Goal: Task Accomplishment & Management: Use online tool/utility

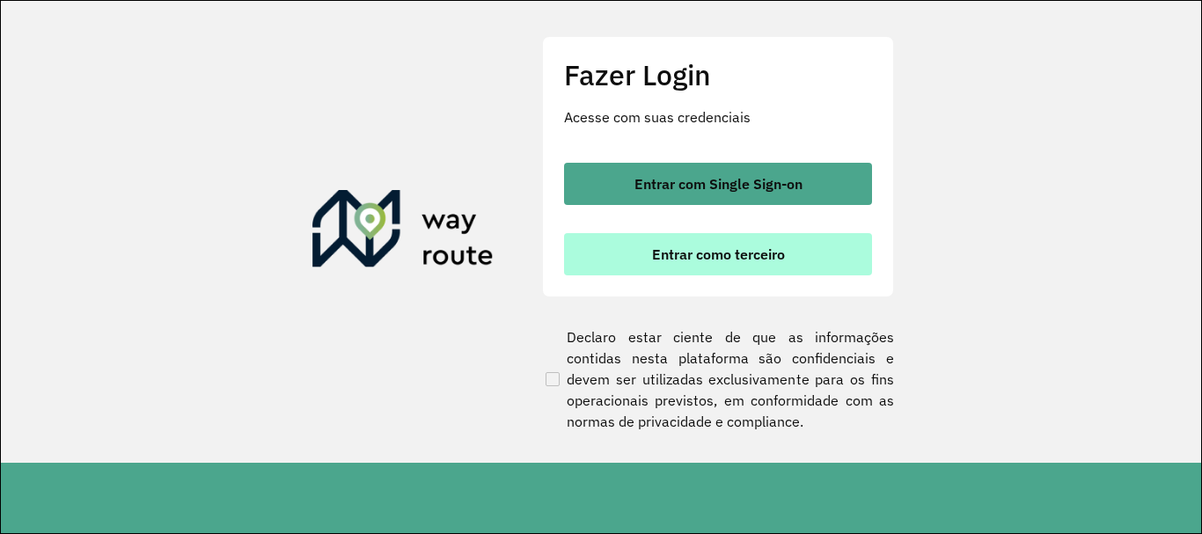
drag, startPoint x: 652, startPoint y: 266, endPoint x: 624, endPoint y: 269, distance: 28.4
click at [652, 265] on button "Entrar como terceiro" at bounding box center [718, 254] width 308 height 42
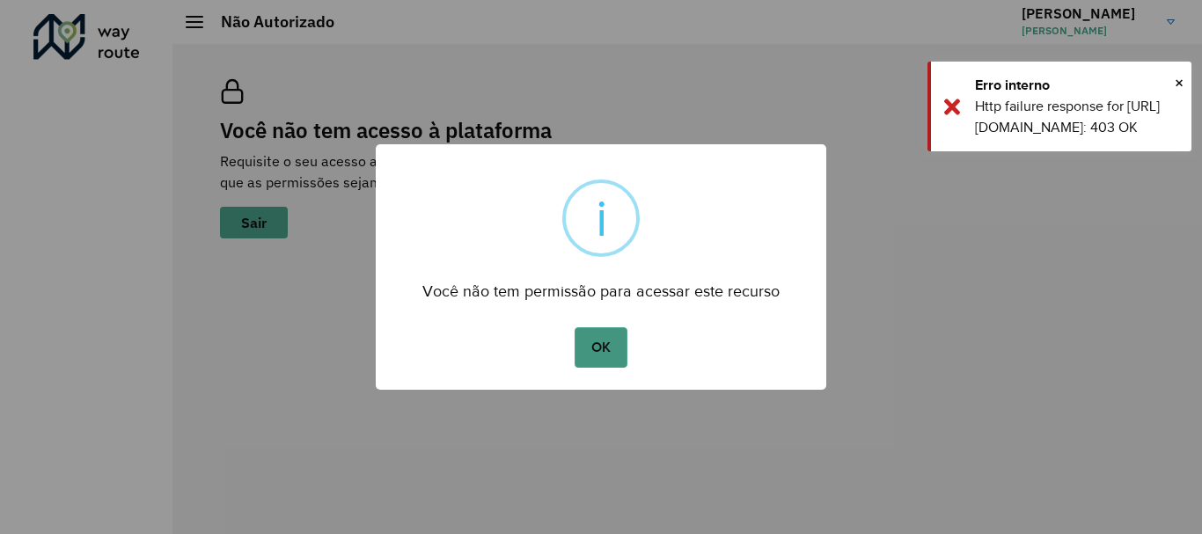
click at [596, 366] on button "OK" at bounding box center [600, 347] width 52 height 40
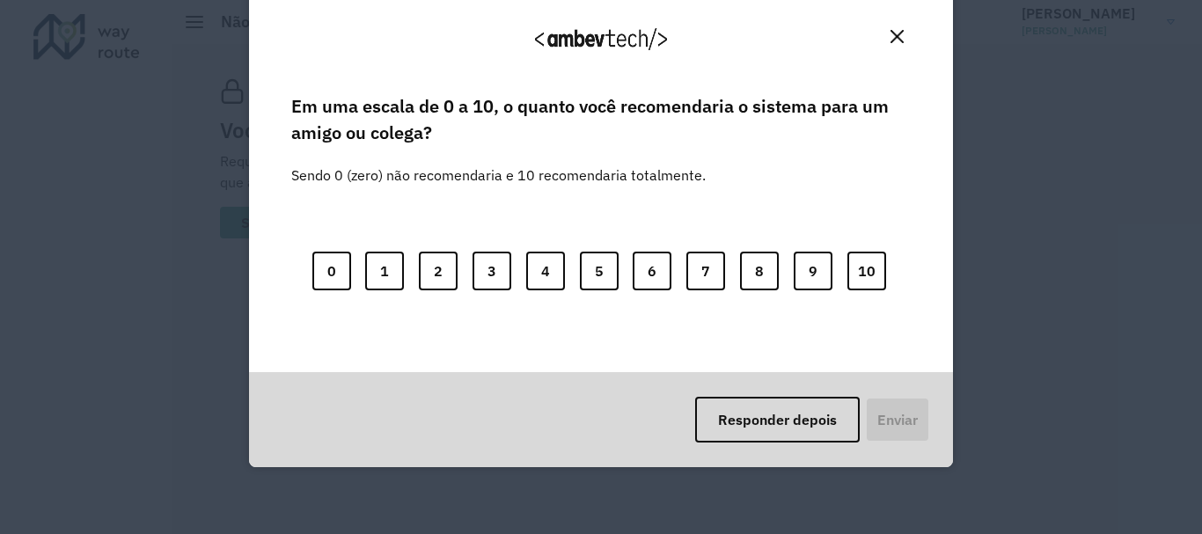
click at [901, 44] on button "Close" at bounding box center [896, 36] width 27 height 27
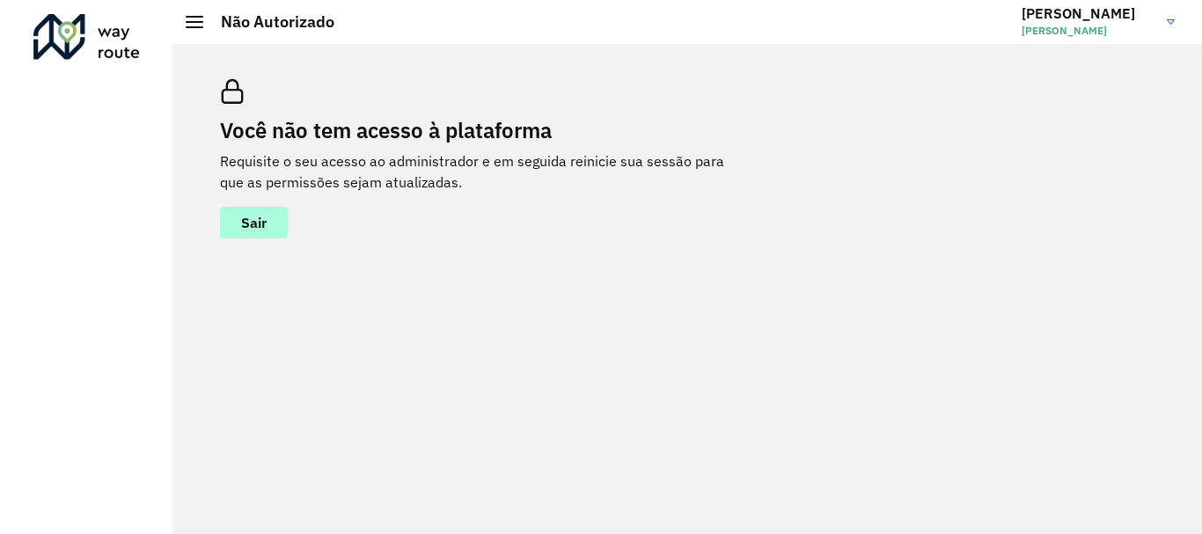
click at [282, 226] on button "Sair" at bounding box center [254, 223] width 68 height 32
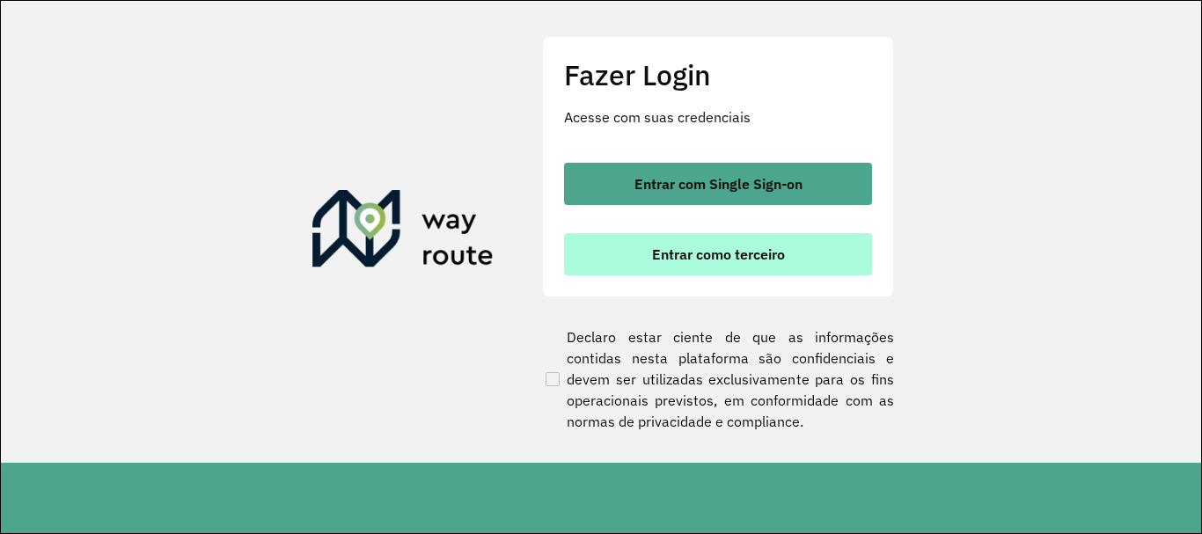
click at [742, 260] on span "Entrar como terceiro" at bounding box center [718, 254] width 133 height 14
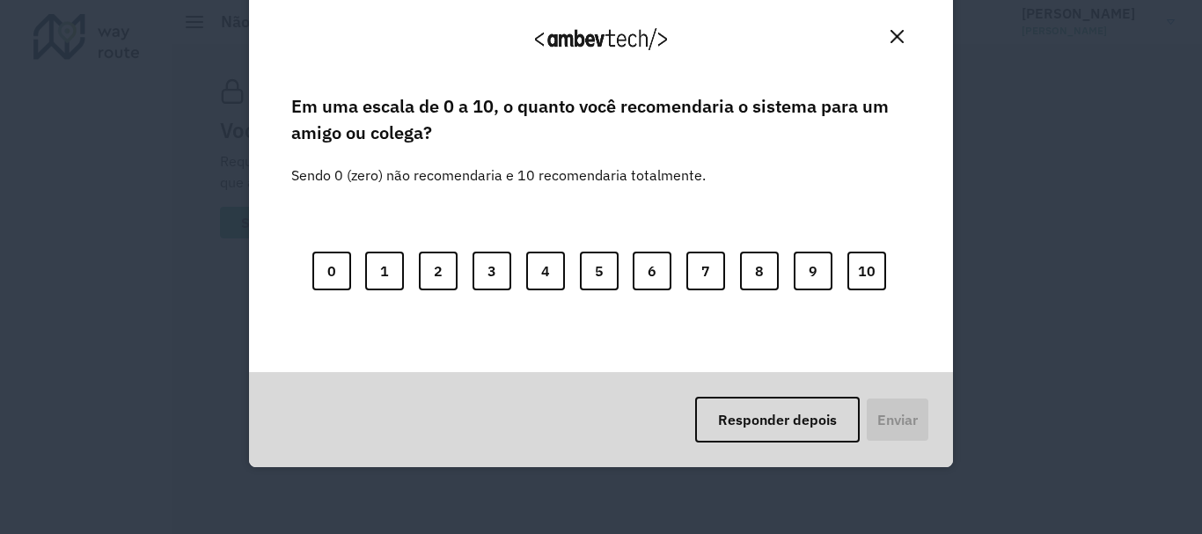
click at [887, 41] on button "Close" at bounding box center [896, 36] width 27 height 27
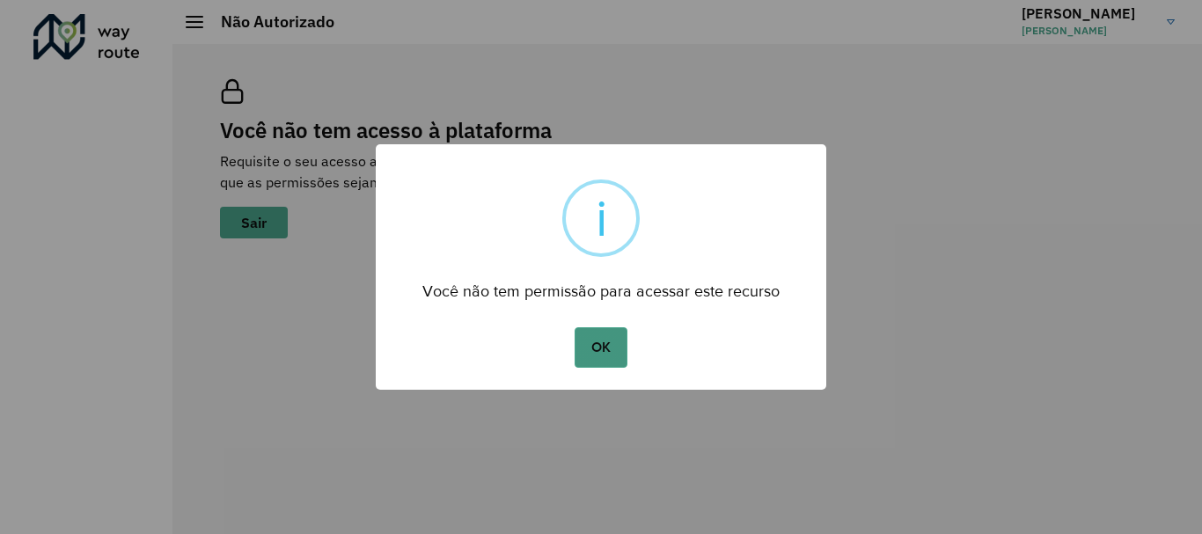
click at [600, 349] on button "OK" at bounding box center [600, 347] width 52 height 40
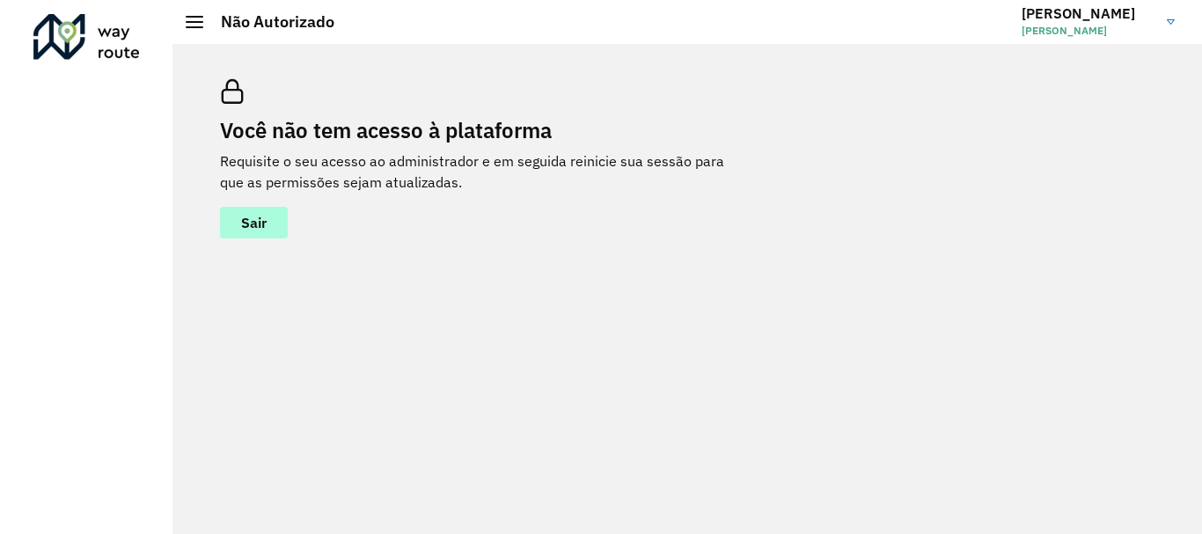
click at [279, 237] on button "Sair" at bounding box center [254, 223] width 68 height 32
